Goal: Transaction & Acquisition: Register for event/course

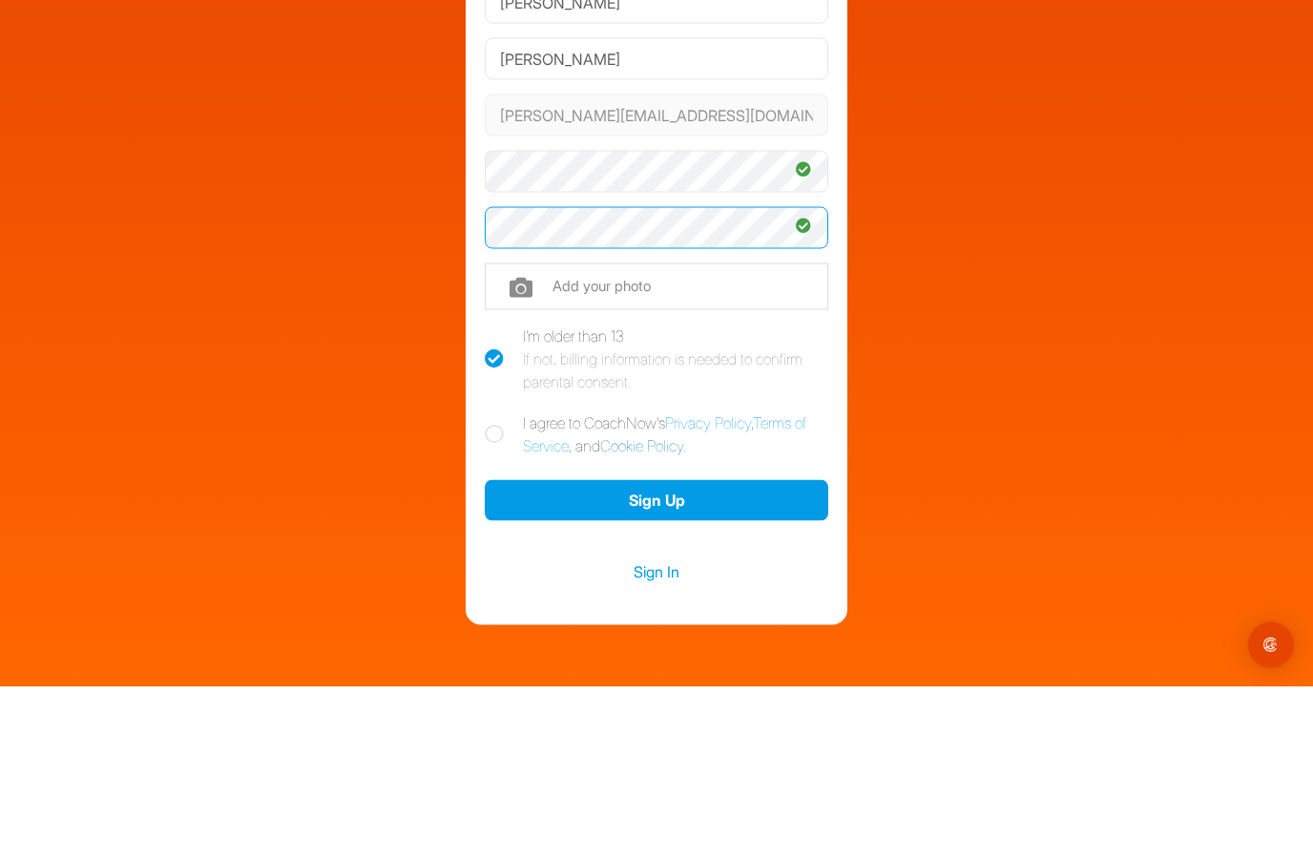
scroll to position [84, 0]
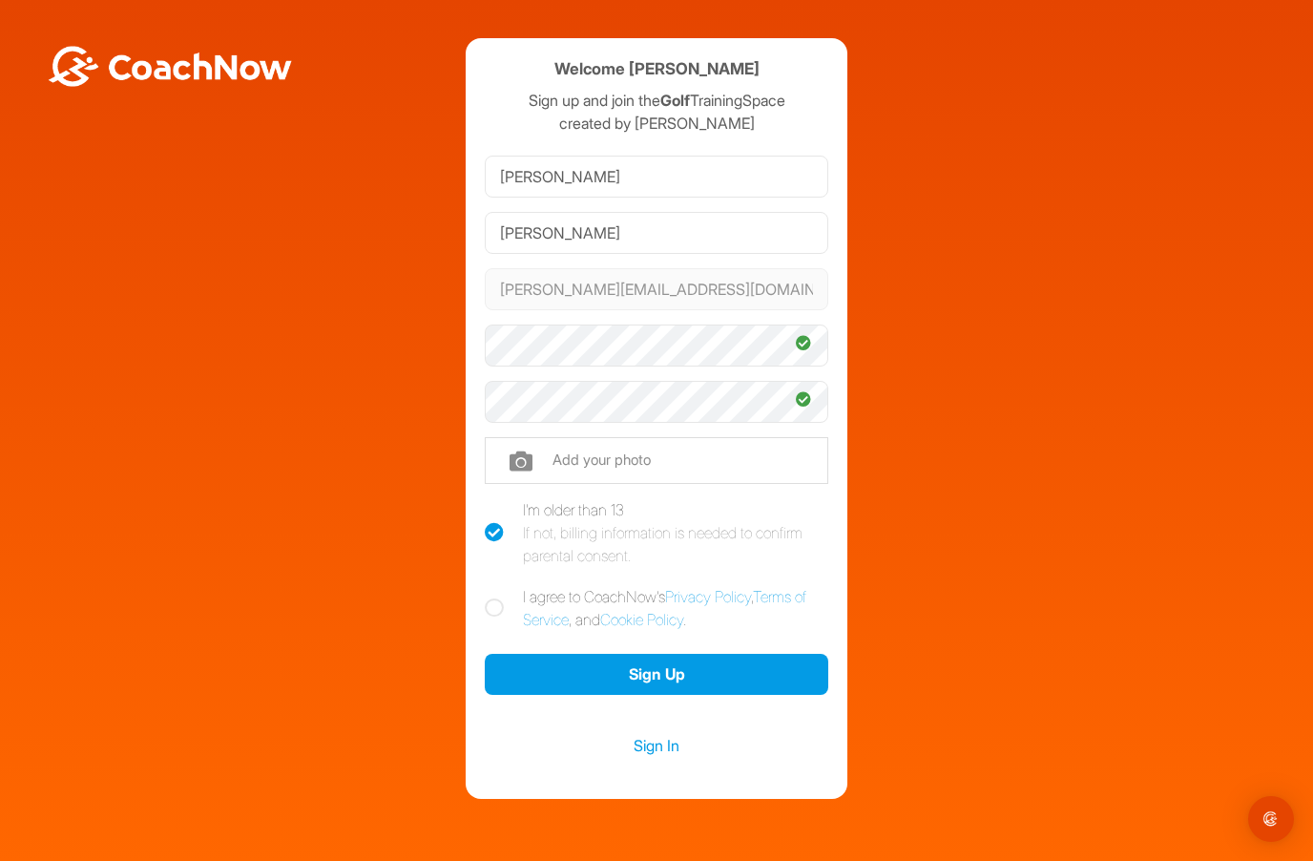
click at [488, 239] on form "[PERSON_NAME] [PERSON_NAME][EMAIL_ADDRESS][DOMAIN_NAME] Phone +1 Phone Number (…" at bounding box center [656, 425] width 343 height 553
click at [494, 598] on icon at bounding box center [494, 607] width 19 height 19
click at [494, 585] on input "I agree to CoachNow's Privacy Policy , Terms of Service , and Cookie Policy ." at bounding box center [491, 591] width 12 height 12
checkbox input "true"
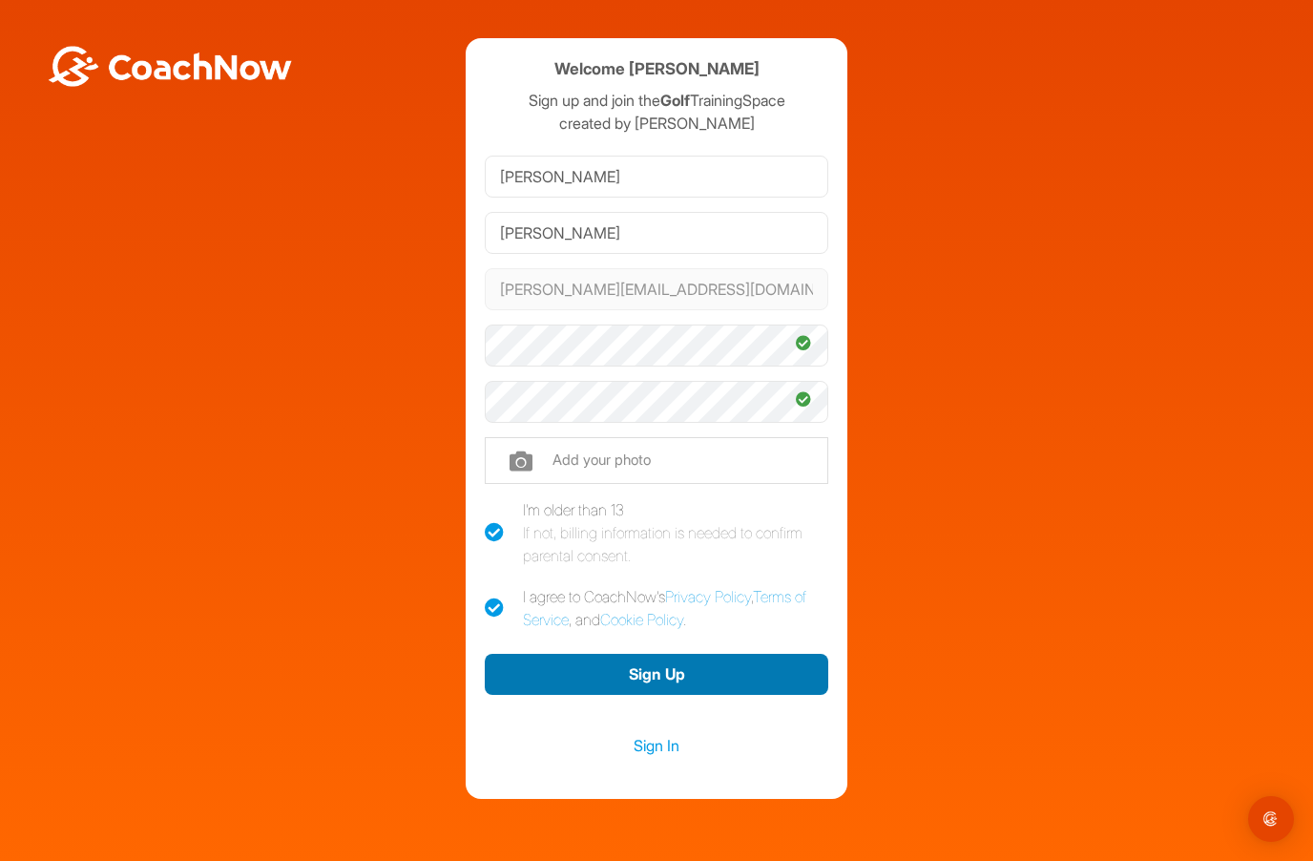
click at [567, 654] on button "Sign Up" at bounding box center [656, 674] width 343 height 41
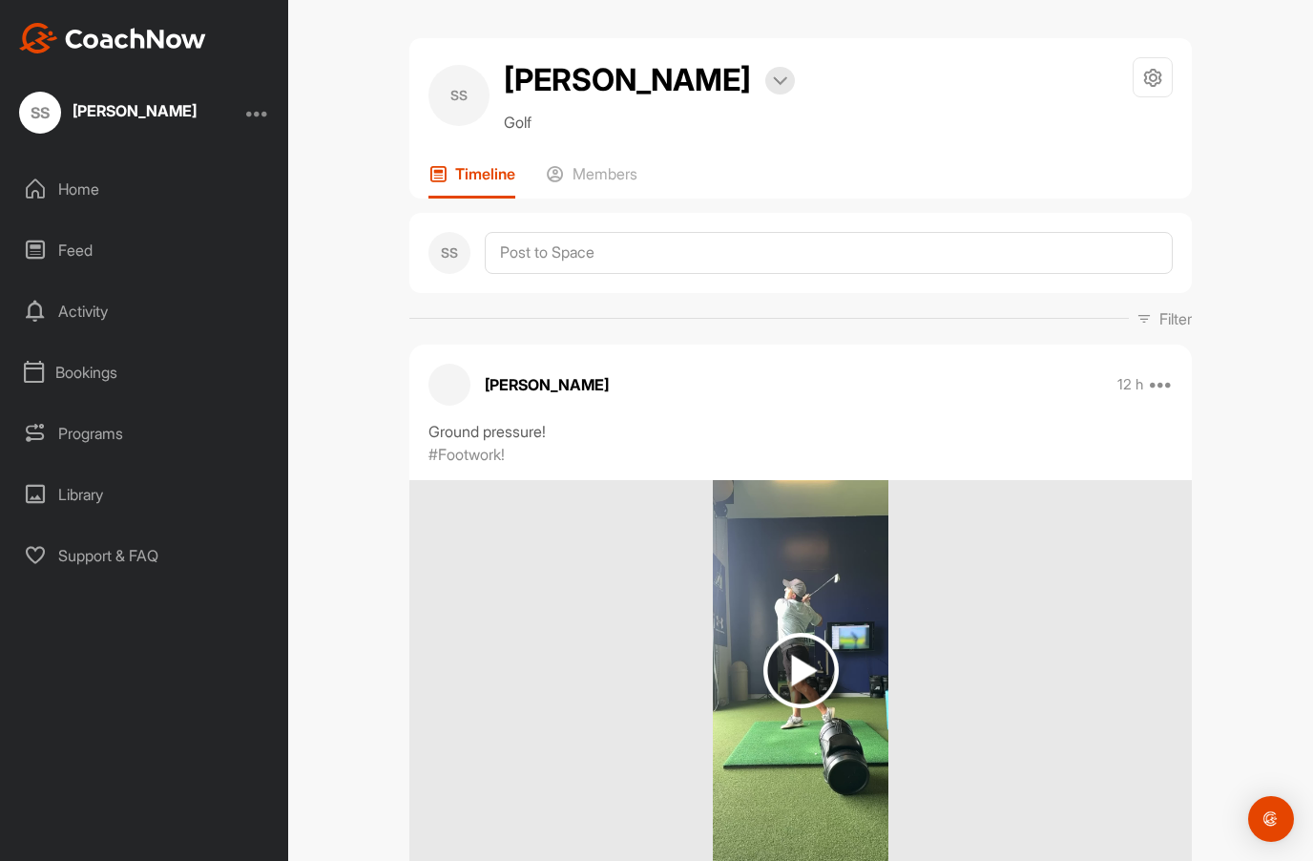
drag, startPoint x: 0, startPoint y: 0, endPoint x: 790, endPoint y: 674, distance: 1038.2
click at [790, 674] on img at bounding box center [800, 670] width 75 height 75
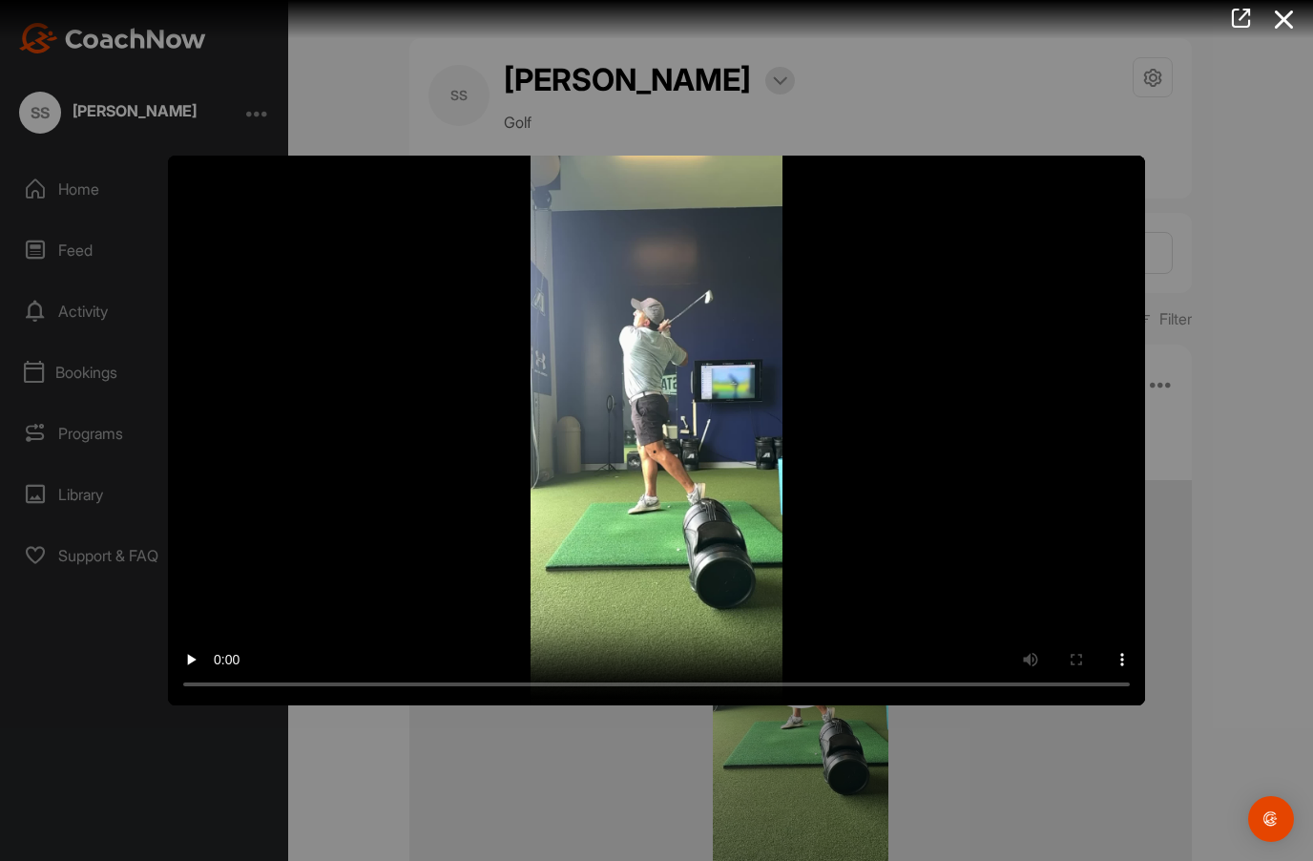
drag, startPoint x: 790, startPoint y: 674, endPoint x: 635, endPoint y: 466, distance: 259.1
click at [635, 466] on video "Video Player" at bounding box center [656, 431] width 977 height 550
drag, startPoint x: 635, startPoint y: 466, endPoint x: 641, endPoint y: 434, distance: 32.0
click at [641, 434] on video "Video Player" at bounding box center [656, 431] width 977 height 550
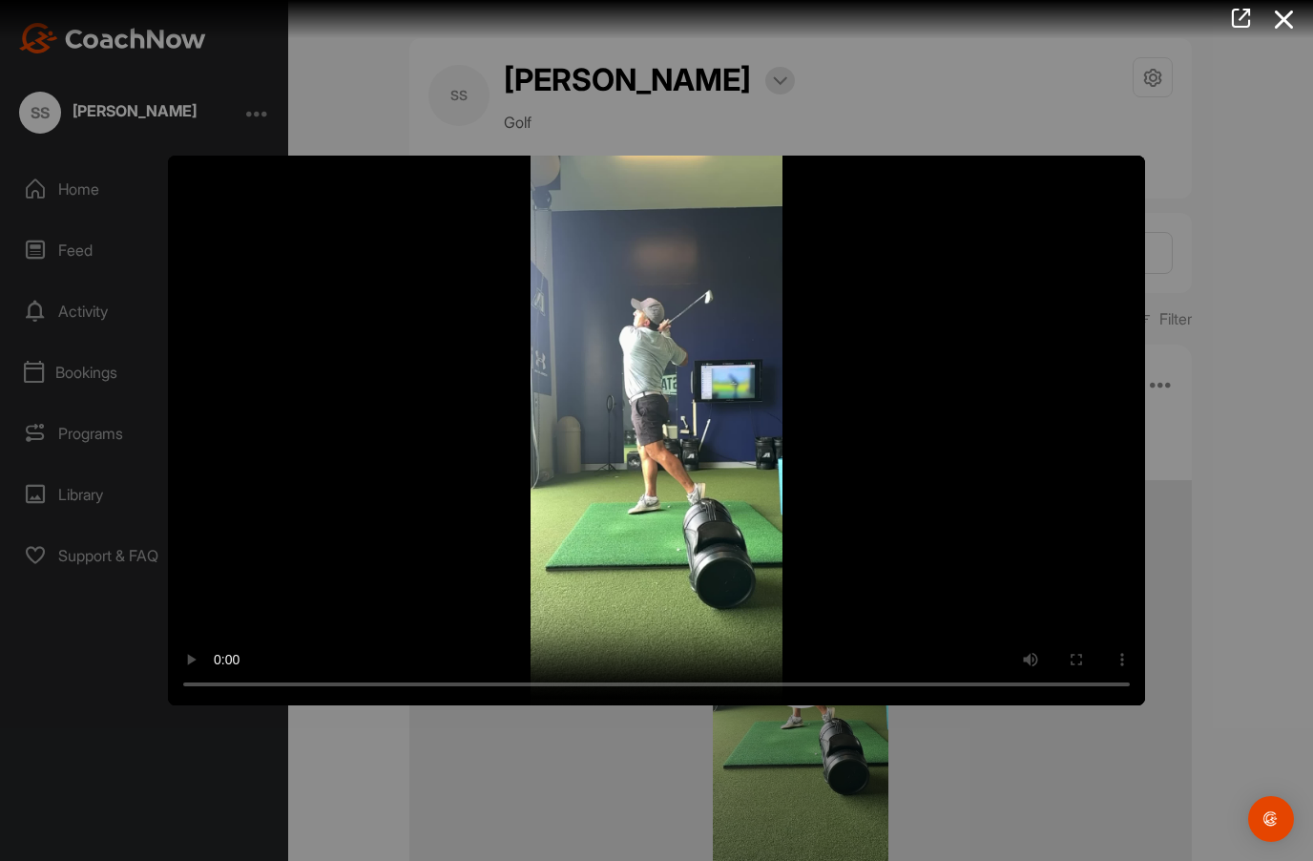
drag, startPoint x: 641, startPoint y: 434, endPoint x: 647, endPoint y: 450, distance: 17.2
click at [647, 450] on video "Video Player" at bounding box center [656, 431] width 977 height 550
click at [648, 451] on video "Video Player" at bounding box center [656, 431] width 977 height 550
drag, startPoint x: 648, startPoint y: 451, endPoint x: 969, endPoint y: 448, distance: 321.6
click at [969, 448] on video "Video Player" at bounding box center [656, 431] width 977 height 550
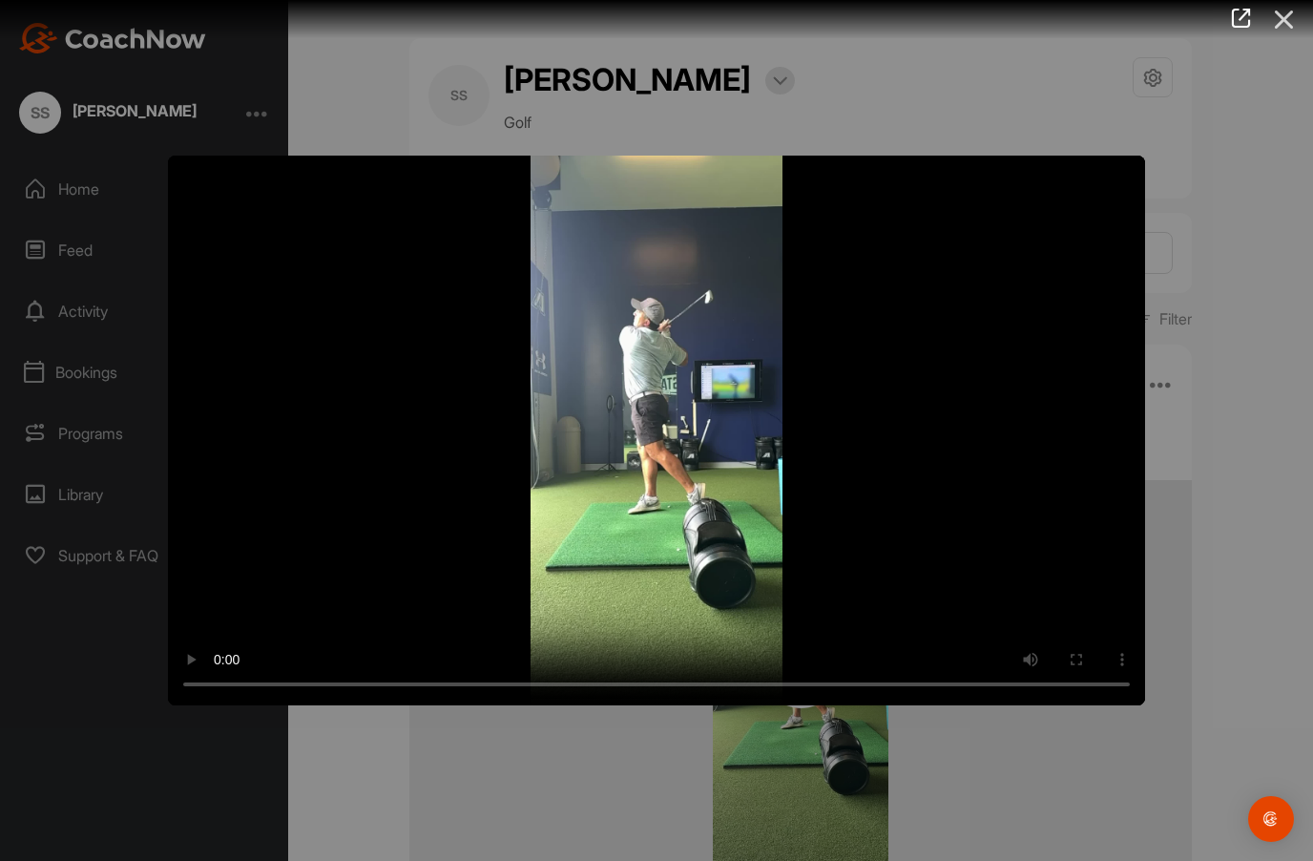
drag, startPoint x: 969, startPoint y: 448, endPoint x: 1281, endPoint y: 19, distance: 530.8
click at [1281, 19] on icon at bounding box center [1284, 19] width 44 height 35
